Goal: Information Seeking & Learning: Compare options

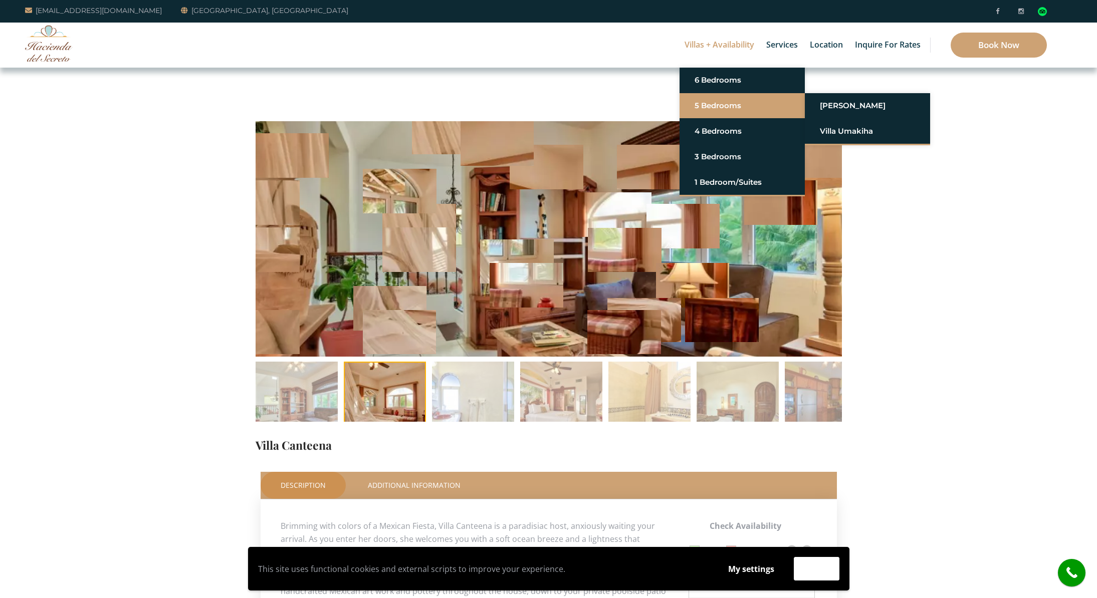
click at [707, 104] on link "5 Bedrooms" at bounding box center [742, 106] width 95 height 18
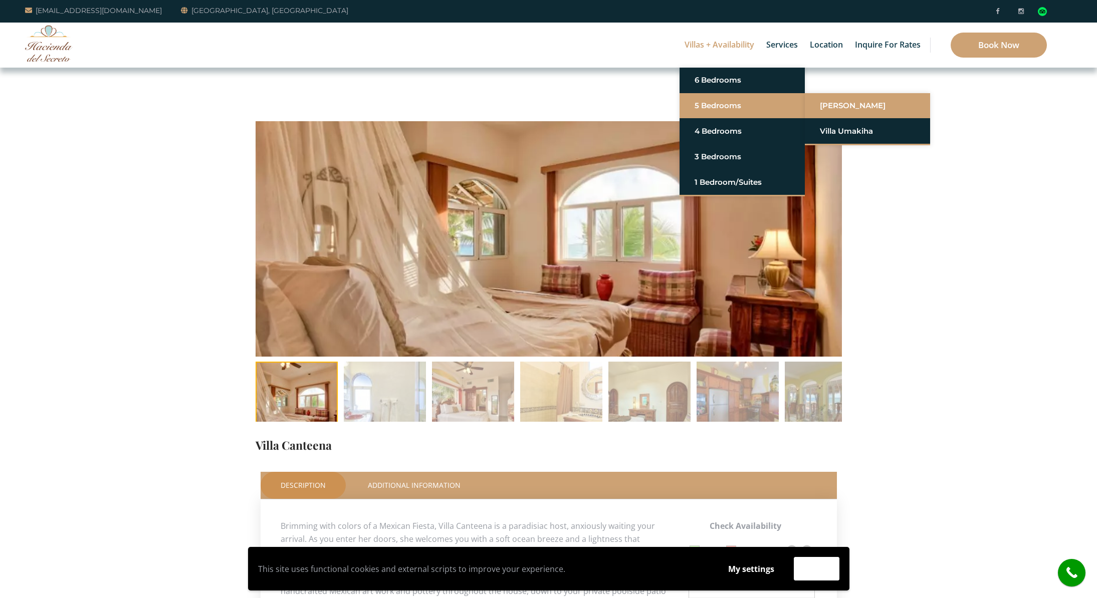
click at [842, 102] on link "[PERSON_NAME]" at bounding box center [867, 106] width 95 height 18
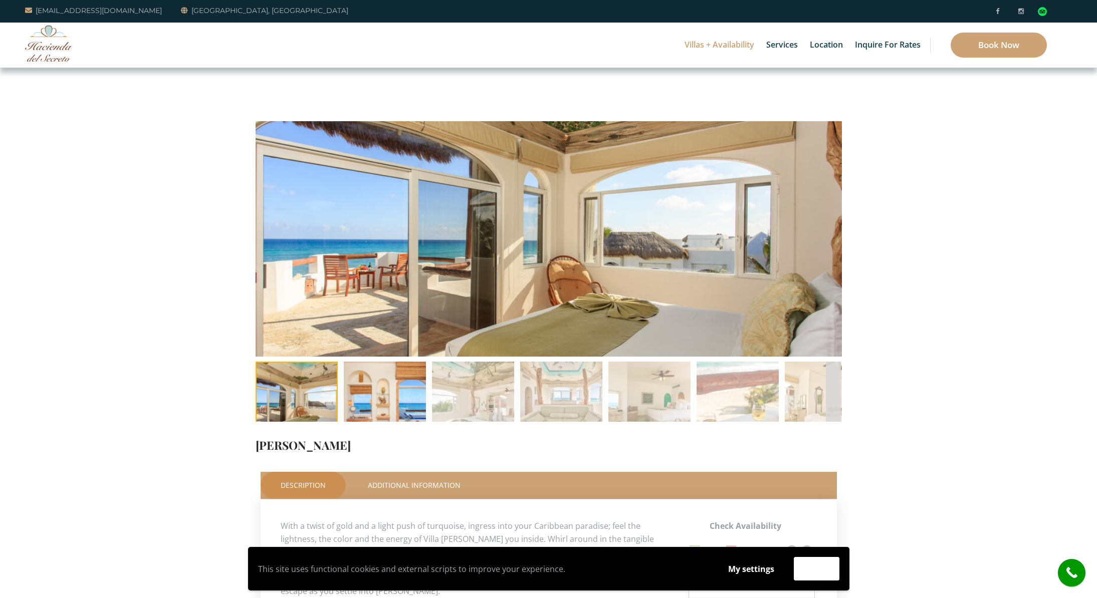
click at [389, 381] on img at bounding box center [385, 403] width 82 height 82
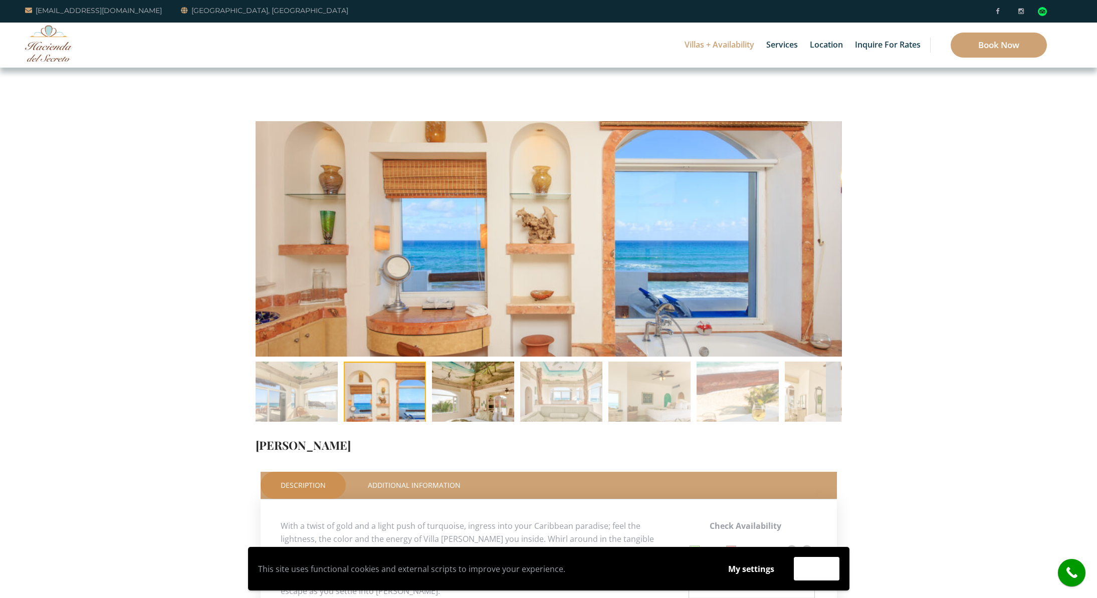
click at [462, 383] on img at bounding box center [473, 403] width 82 height 82
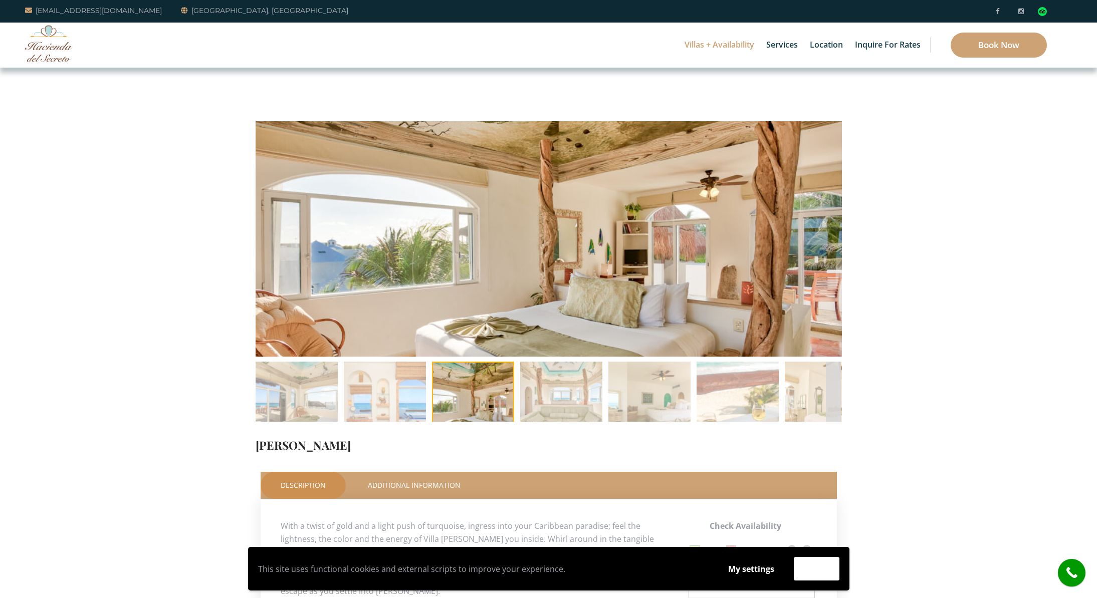
click at [467, 384] on li at bounding box center [473, 403] width 88 height 82
click at [560, 386] on img at bounding box center [561, 403] width 82 height 82
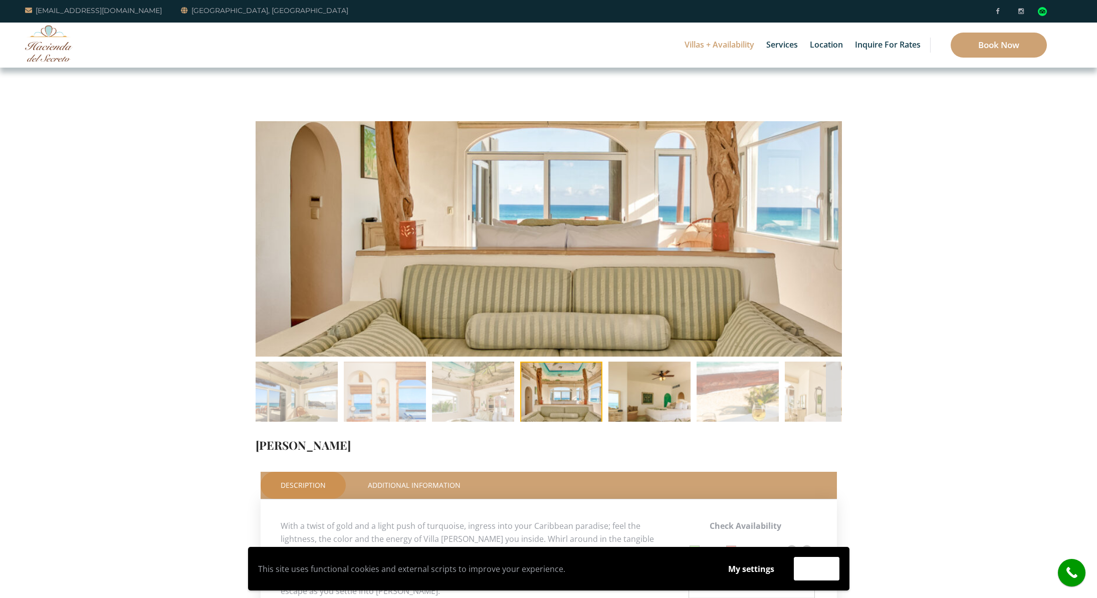
click at [658, 392] on img at bounding box center [649, 403] width 82 height 82
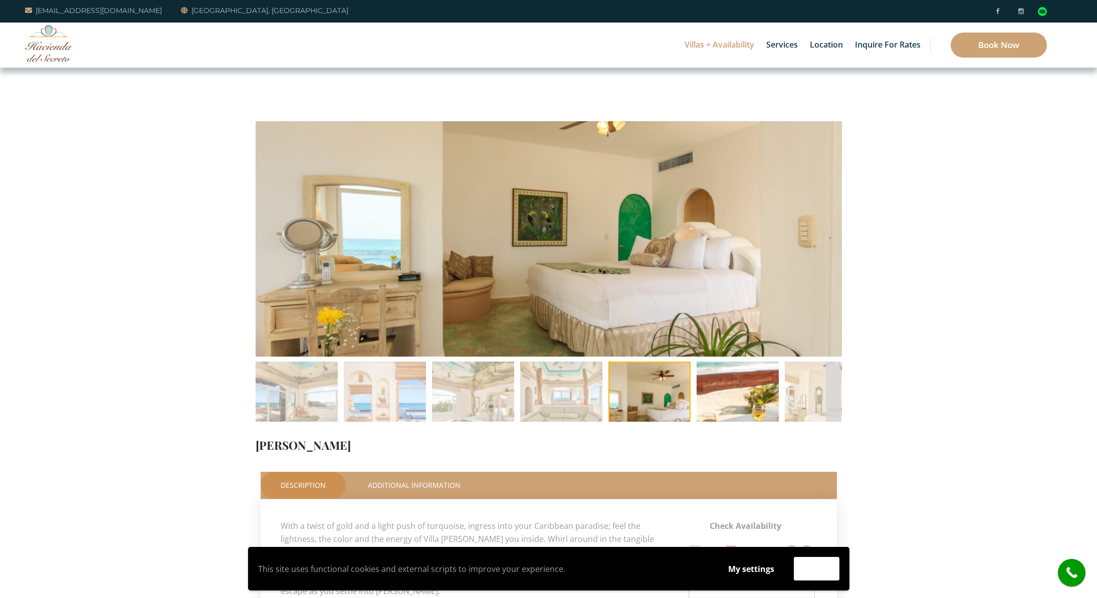
click at [735, 390] on img at bounding box center [738, 403] width 82 height 82
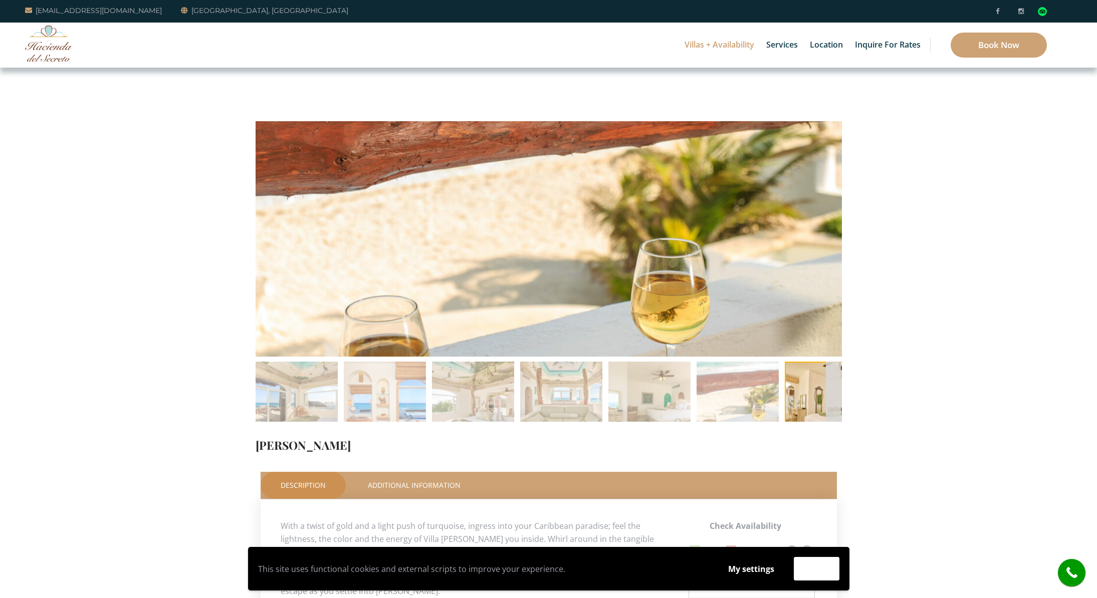
click at [807, 394] on li at bounding box center [826, 403] width 88 height 82
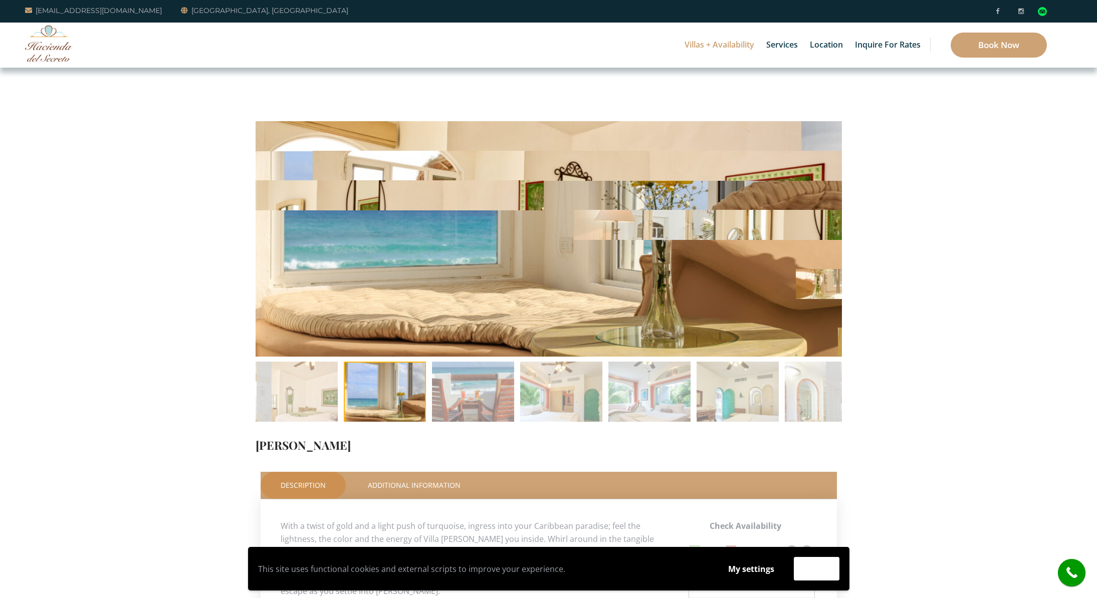
click at [480, 389] on img at bounding box center [473, 403] width 82 height 82
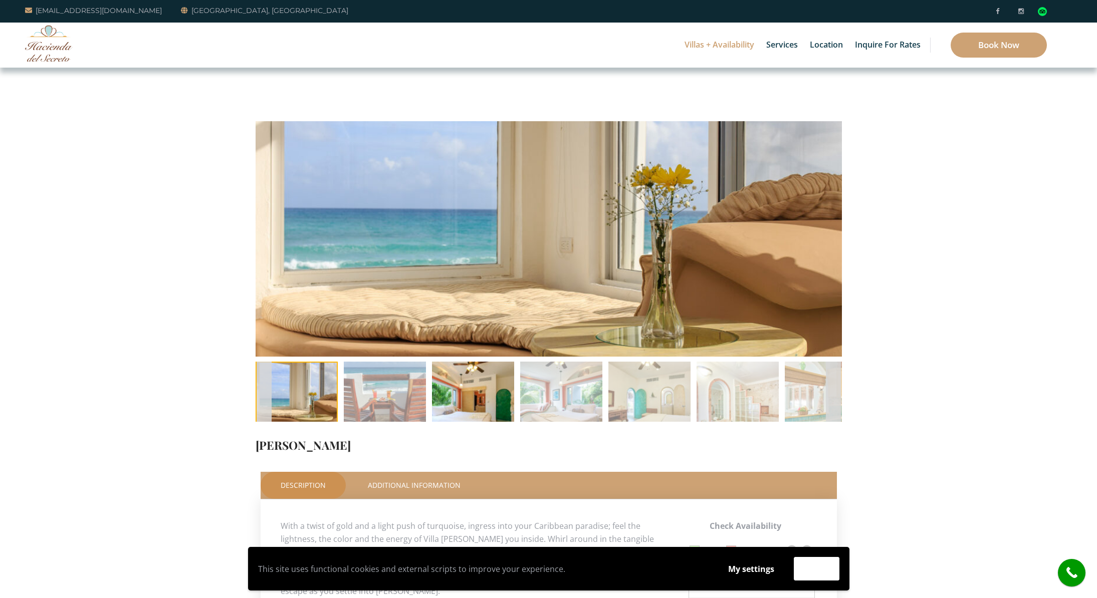
click at [485, 391] on img at bounding box center [473, 403] width 82 height 82
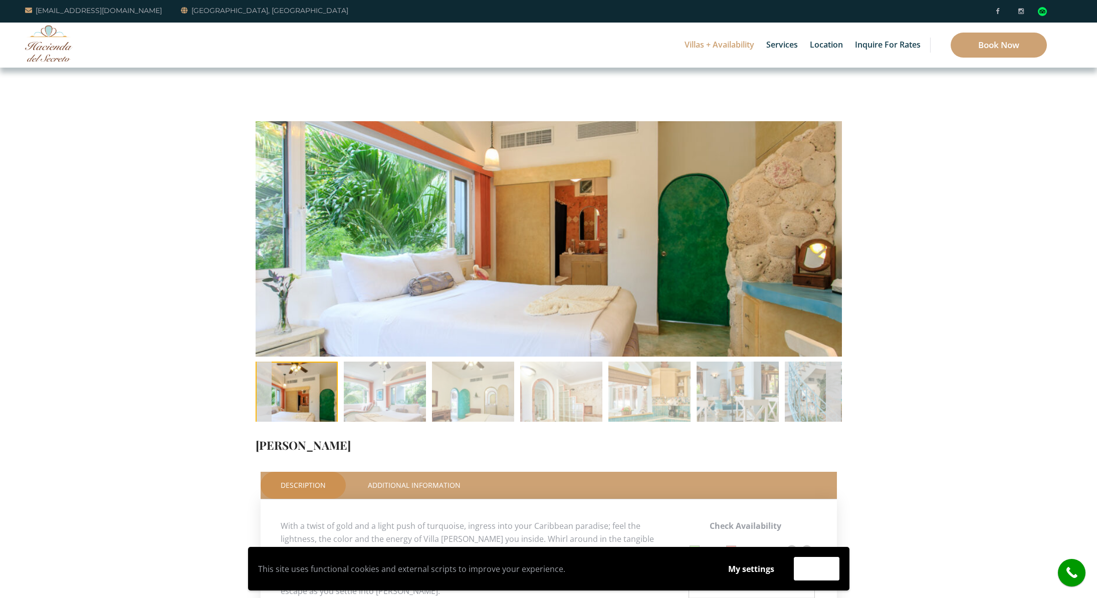
click at [483, 389] on img at bounding box center [473, 403] width 82 height 82
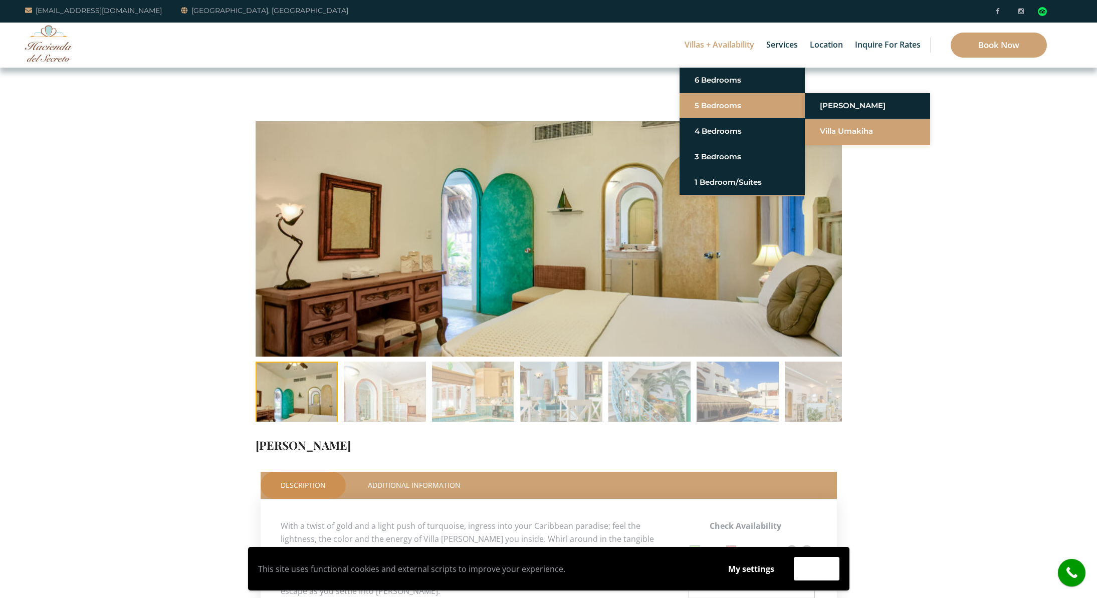
click at [828, 129] on link "Villa Umakiha" at bounding box center [867, 131] width 95 height 18
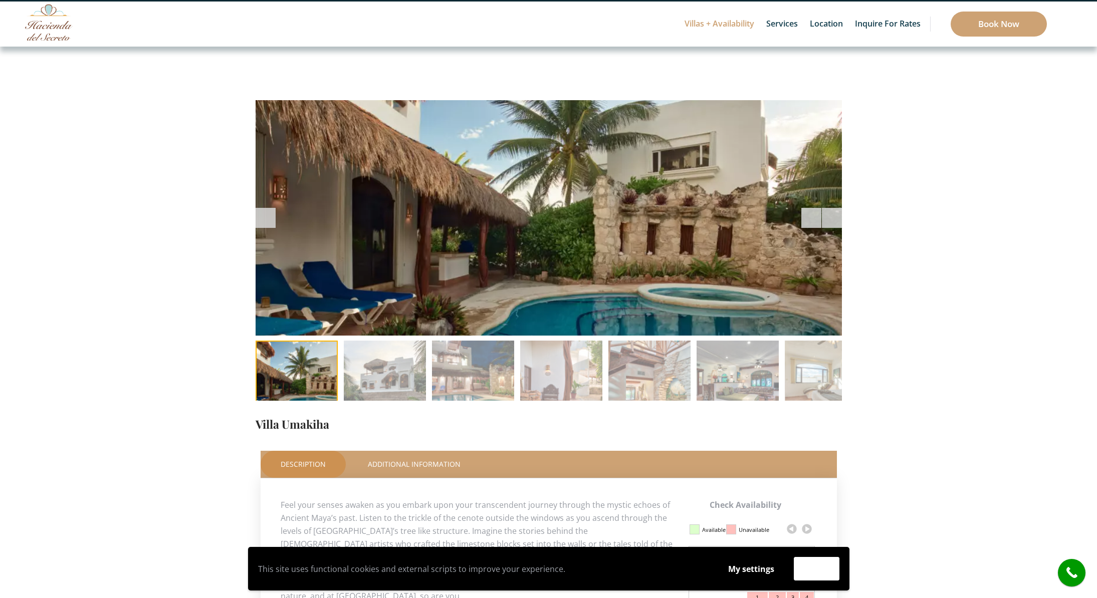
scroll to position [14, 0]
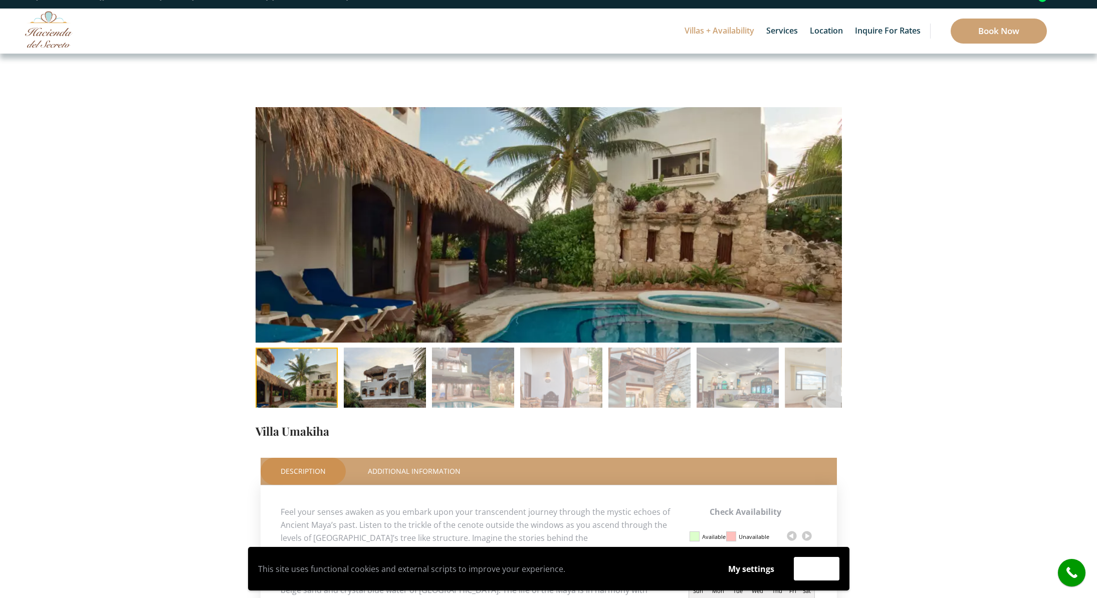
click at [380, 373] on img at bounding box center [385, 389] width 82 height 82
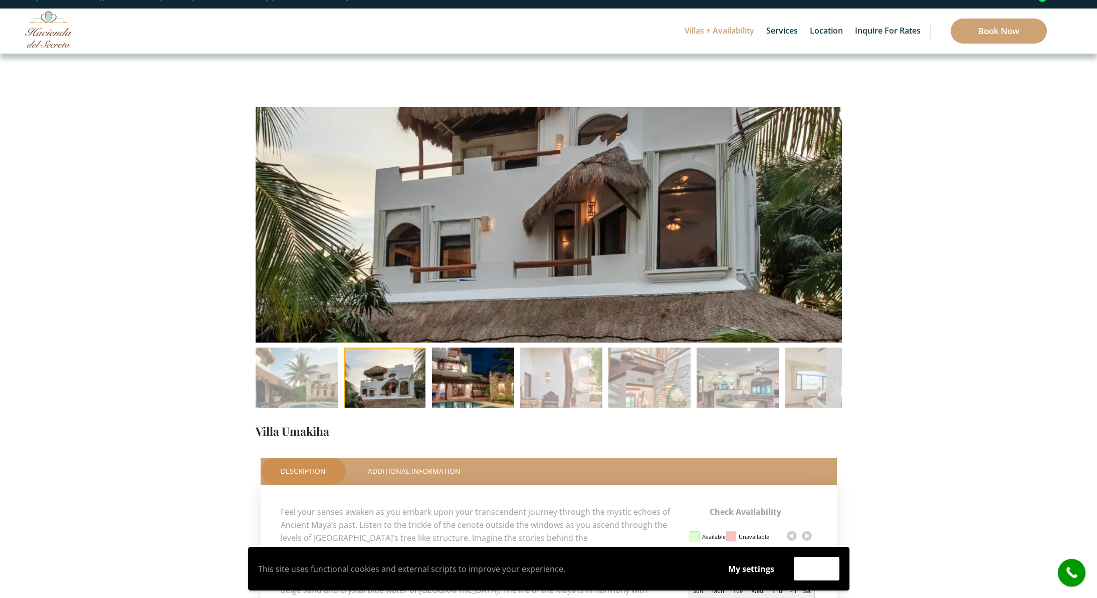
click at [469, 384] on img at bounding box center [473, 389] width 82 height 82
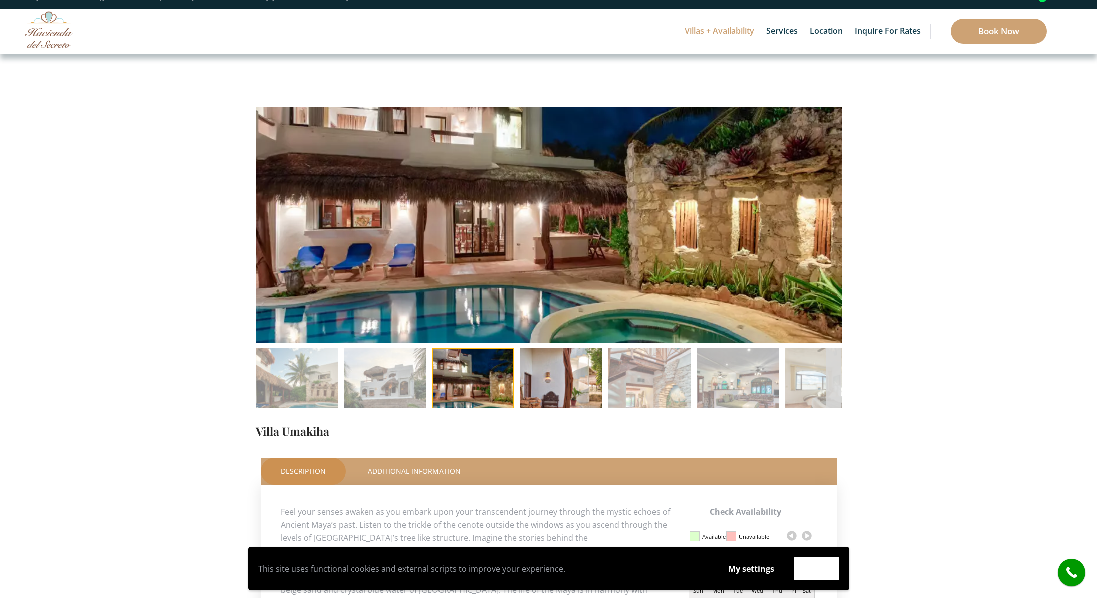
click at [582, 375] on img at bounding box center [561, 389] width 82 height 82
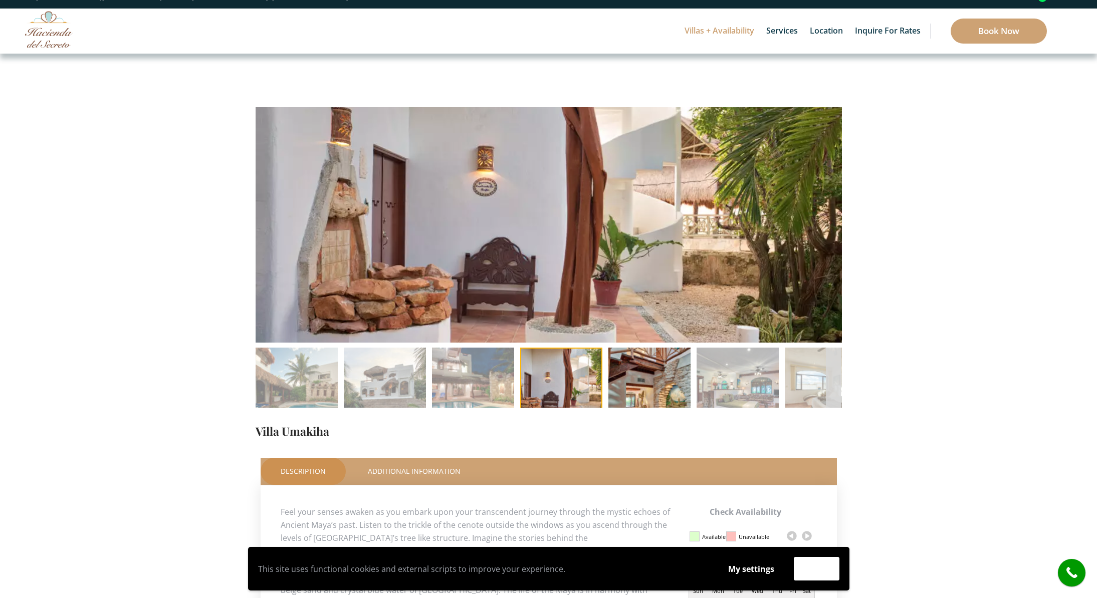
click at [641, 377] on img at bounding box center [649, 389] width 82 height 82
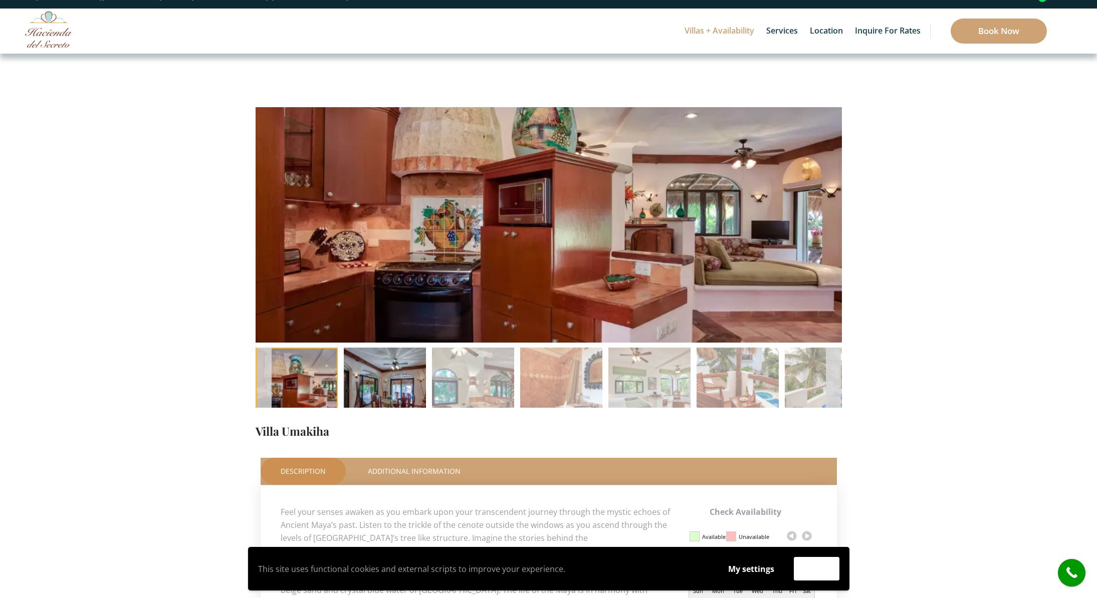
click at [393, 376] on img at bounding box center [385, 389] width 82 height 82
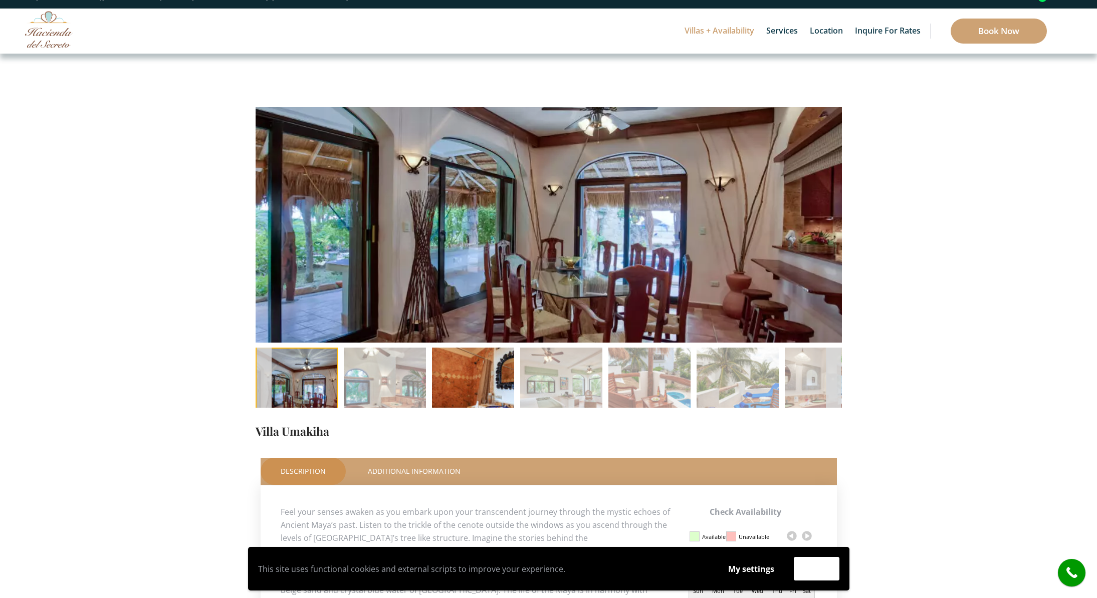
click at [462, 377] on img at bounding box center [473, 389] width 82 height 82
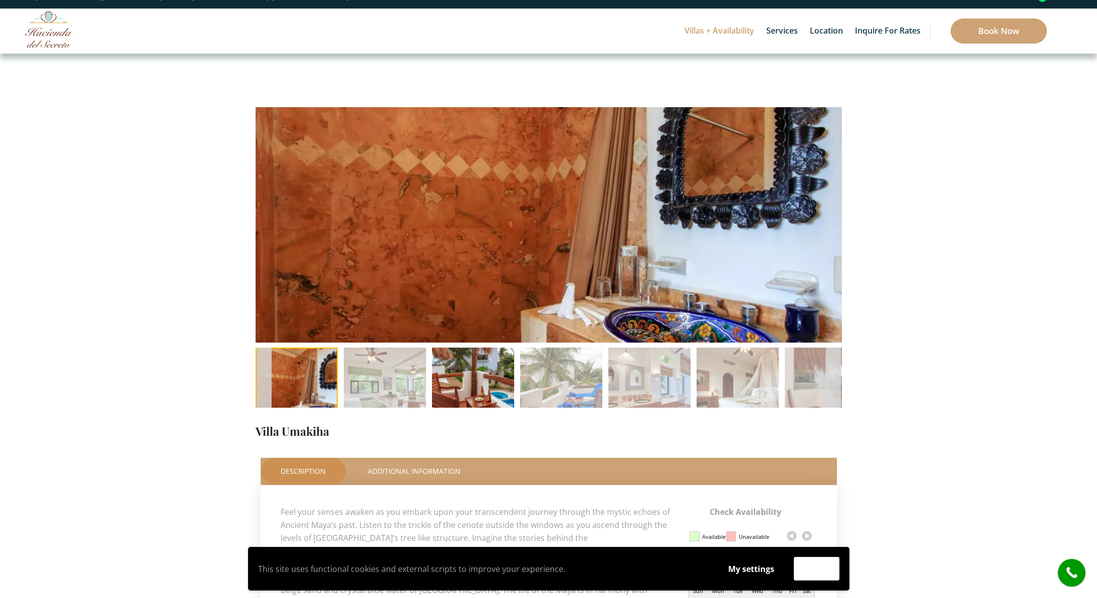
click at [463, 377] on img at bounding box center [473, 389] width 82 height 82
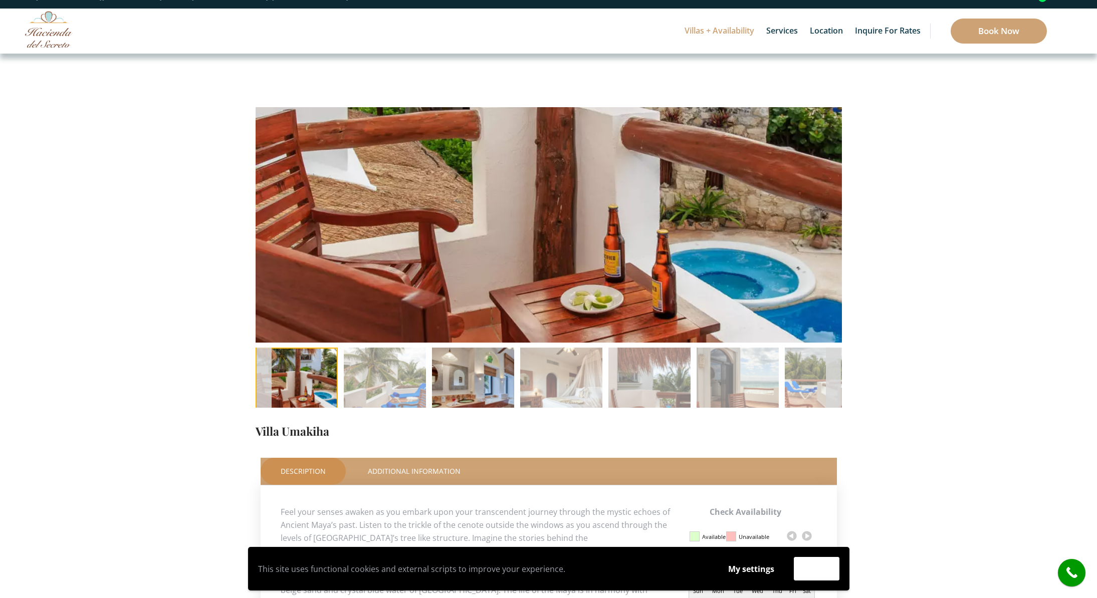
click at [483, 376] on img at bounding box center [473, 389] width 82 height 82
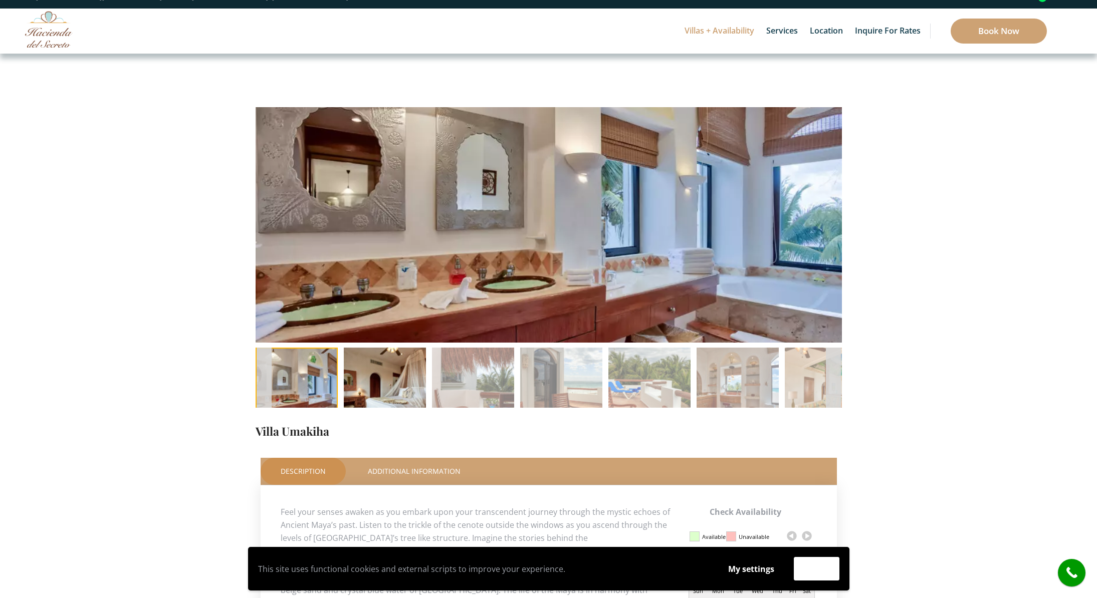
click at [392, 379] on img at bounding box center [385, 389] width 82 height 82
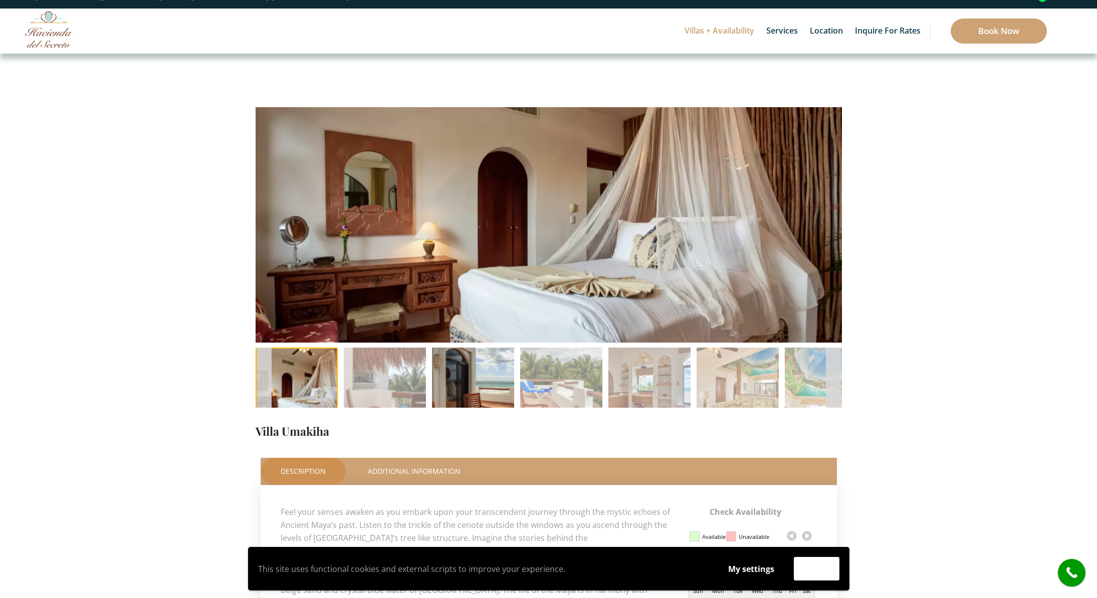
click at [454, 379] on img at bounding box center [473, 389] width 82 height 82
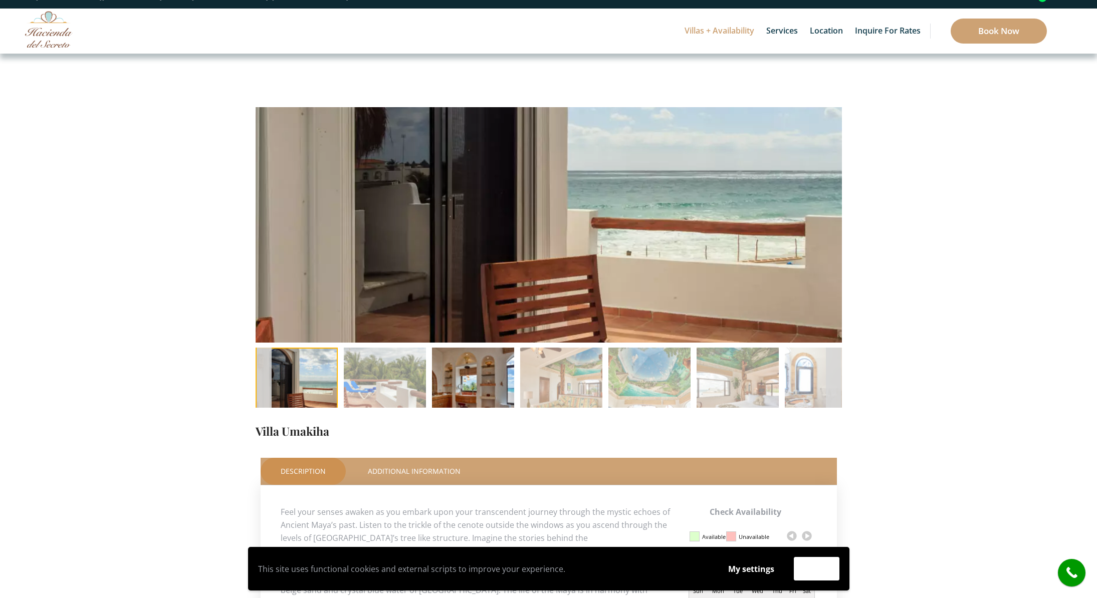
click at [456, 379] on img at bounding box center [473, 389] width 82 height 82
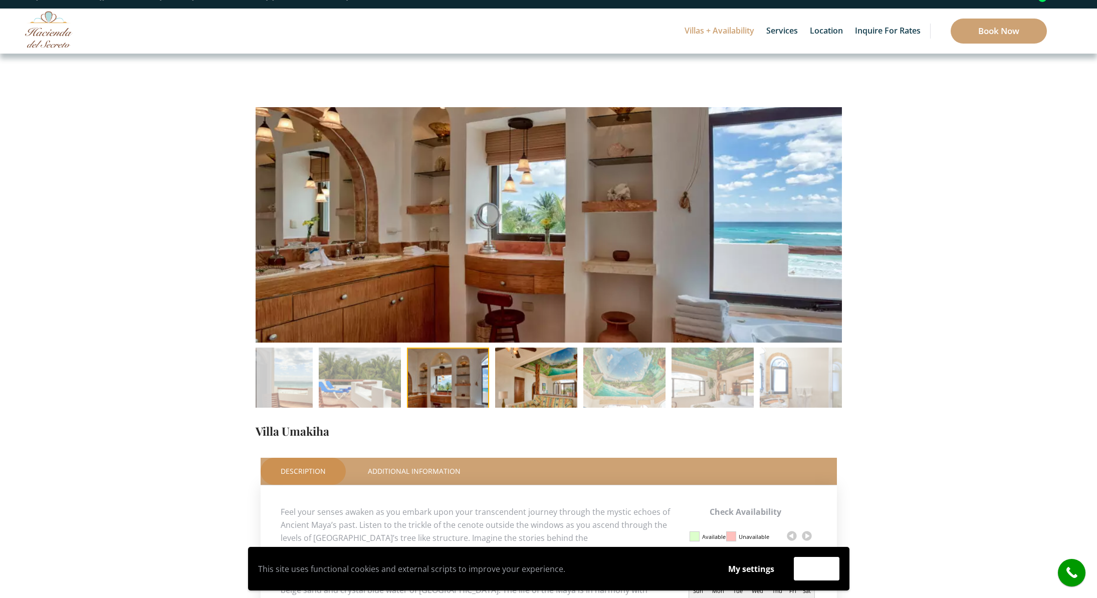
click at [546, 367] on img at bounding box center [536, 389] width 82 height 82
